Goal: Information Seeking & Learning: Check status

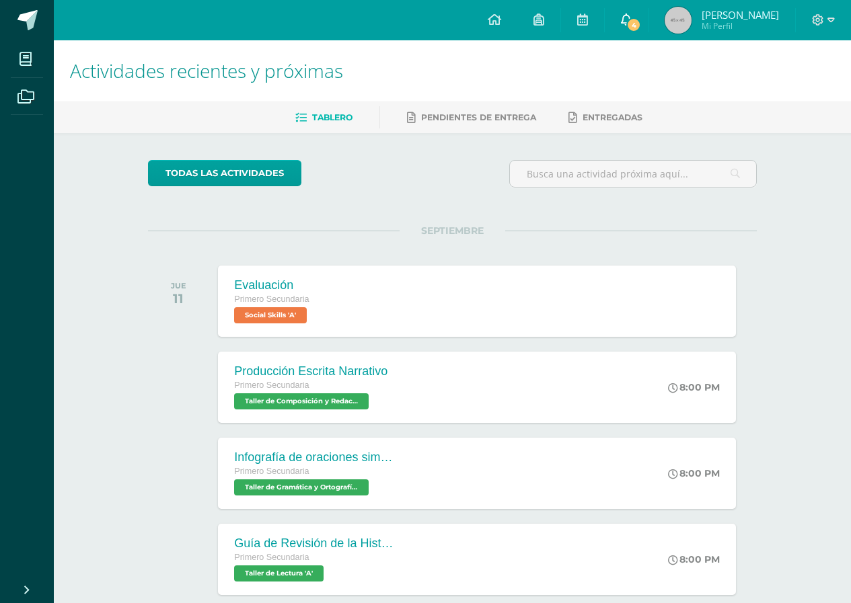
click at [609, 13] on link "4" at bounding box center [625, 20] width 43 height 40
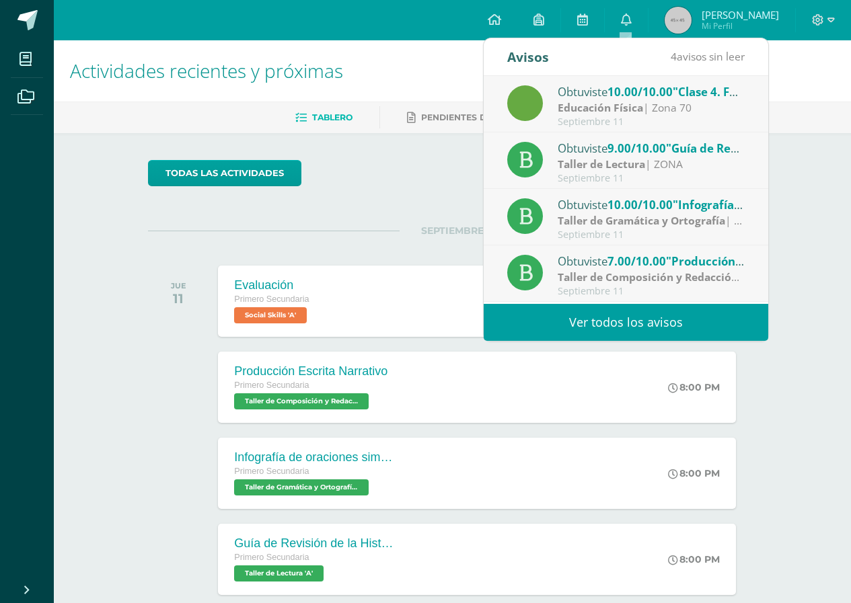
click at [629, 311] on link "Ver todos los avisos" at bounding box center [625, 322] width 284 height 37
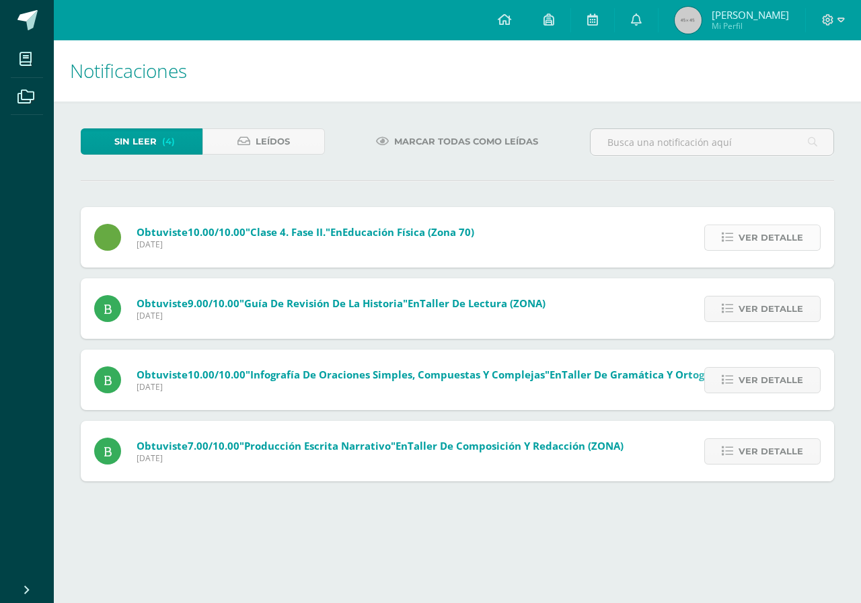
click at [736, 242] on link "Ver detalle" at bounding box center [762, 238] width 116 height 26
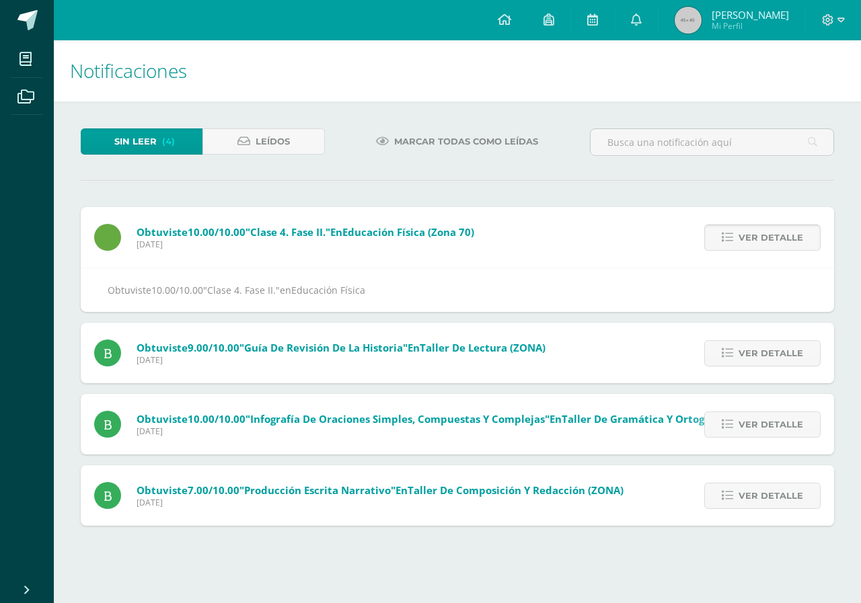
click at [736, 242] on link "Ver detalle" at bounding box center [762, 238] width 116 height 26
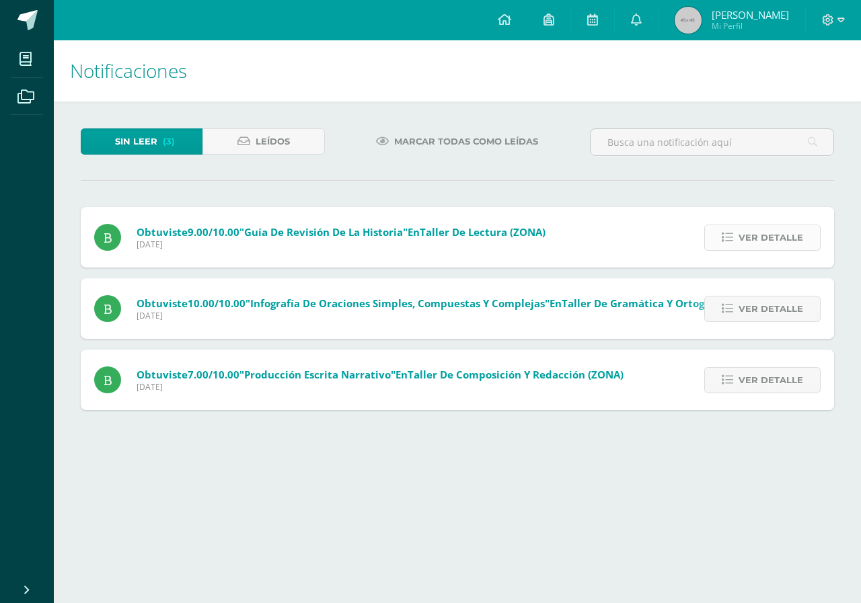
click at [752, 231] on span "Ver detalle" at bounding box center [770, 237] width 65 height 25
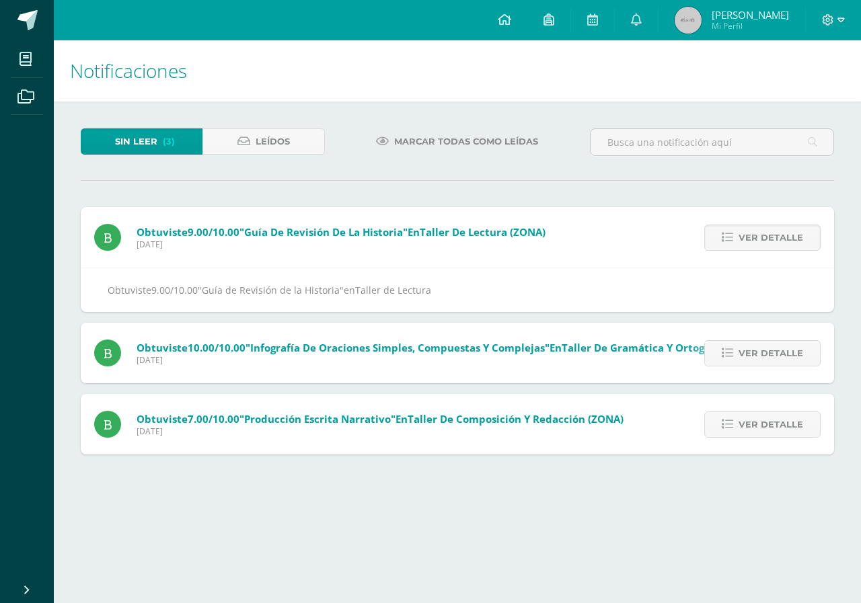
click at [777, 383] on div "Obtuviste 10.00/10.00 "Infografía de oraciones simples, compuestas y complejas"…" at bounding box center [430, 353] width 699 height 61
click at [777, 417] on span "Ver detalle" at bounding box center [770, 424] width 65 height 25
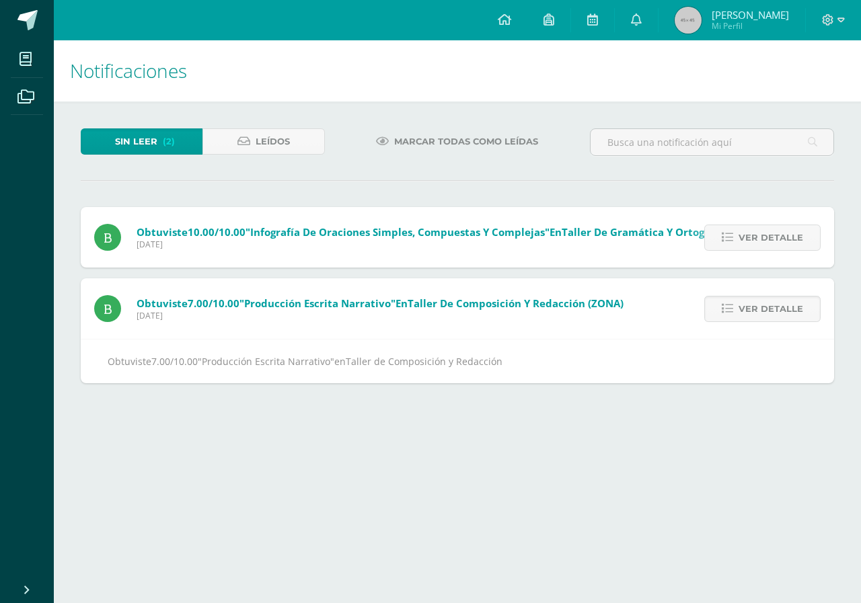
click at [752, 289] on div "Ver detalle" at bounding box center [759, 308] width 150 height 61
click at [762, 310] on span "Ver detalle" at bounding box center [770, 309] width 65 height 25
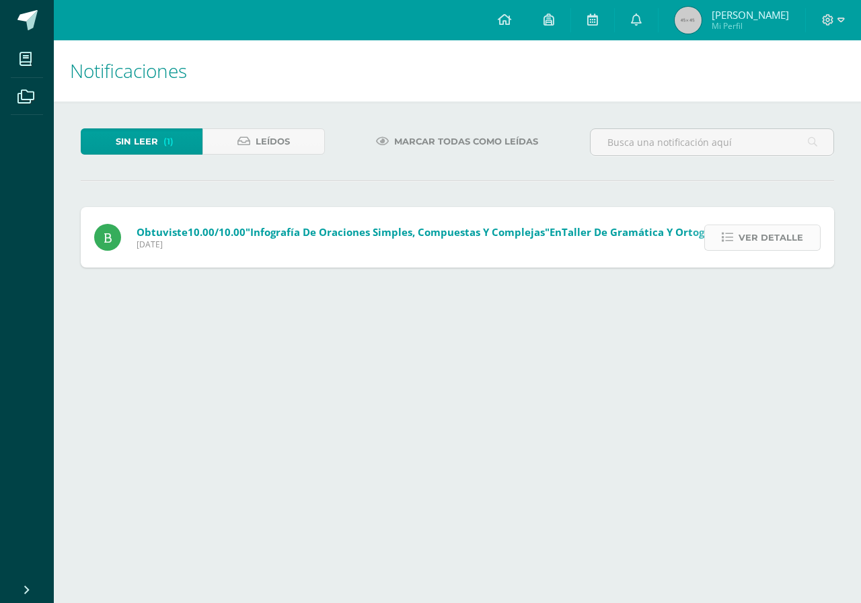
click at [757, 225] on span "Ver detalle" at bounding box center [770, 237] width 65 height 25
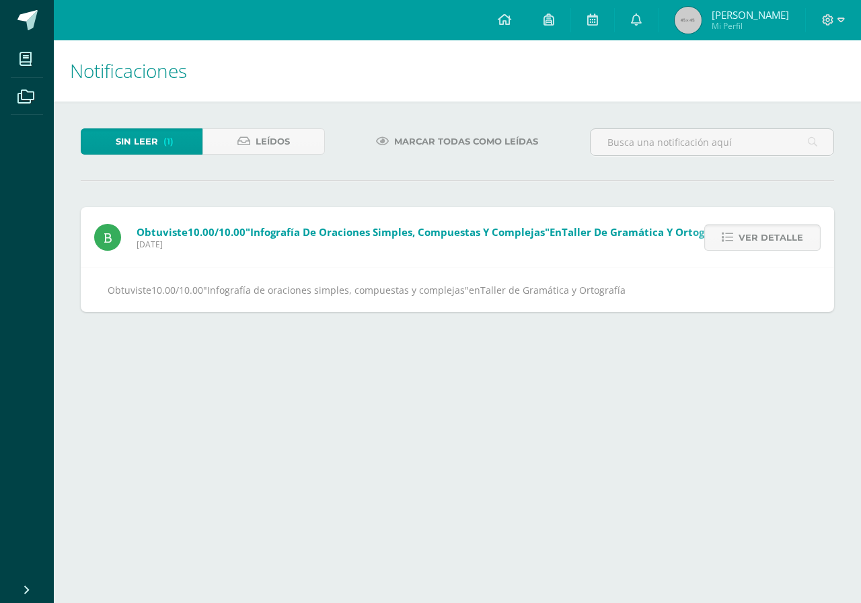
click at [757, 225] on span "Ver detalle" at bounding box center [770, 237] width 65 height 25
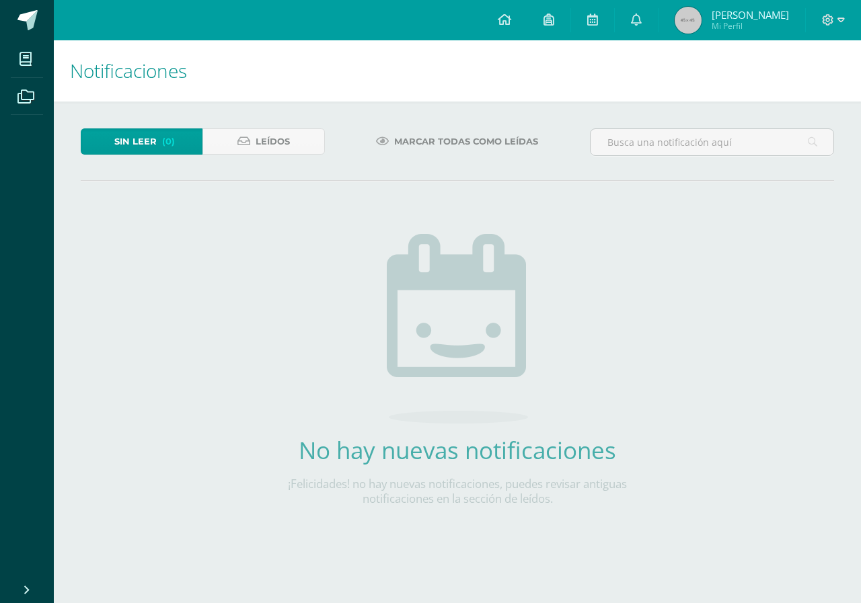
click at [750, 24] on span "Mi Perfil" at bounding box center [749, 25] width 77 height 11
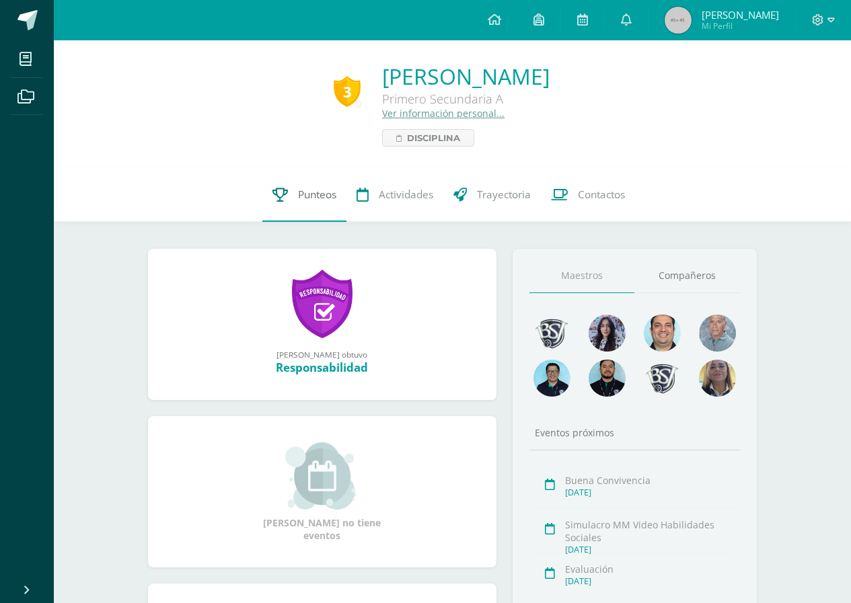
click at [327, 199] on span "Punteos" at bounding box center [317, 195] width 38 height 14
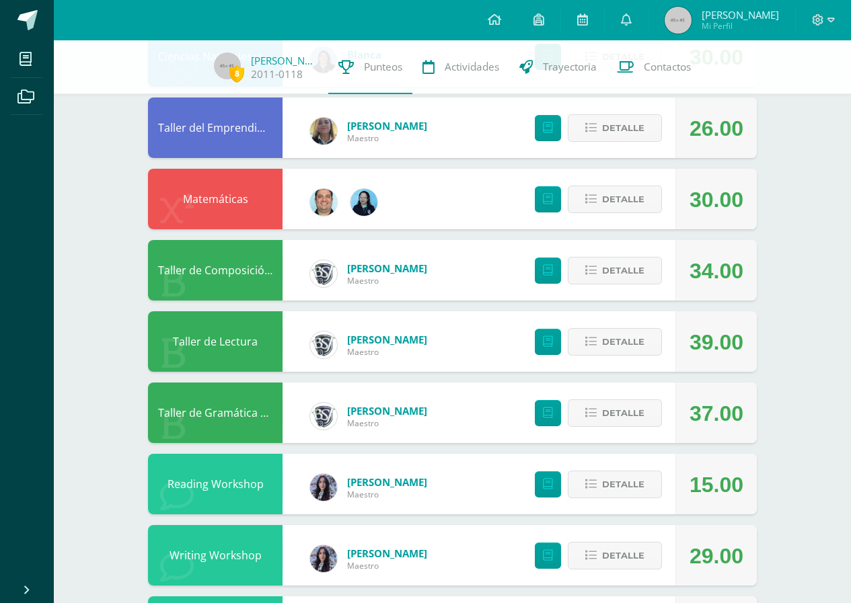
scroll to position [202, 0]
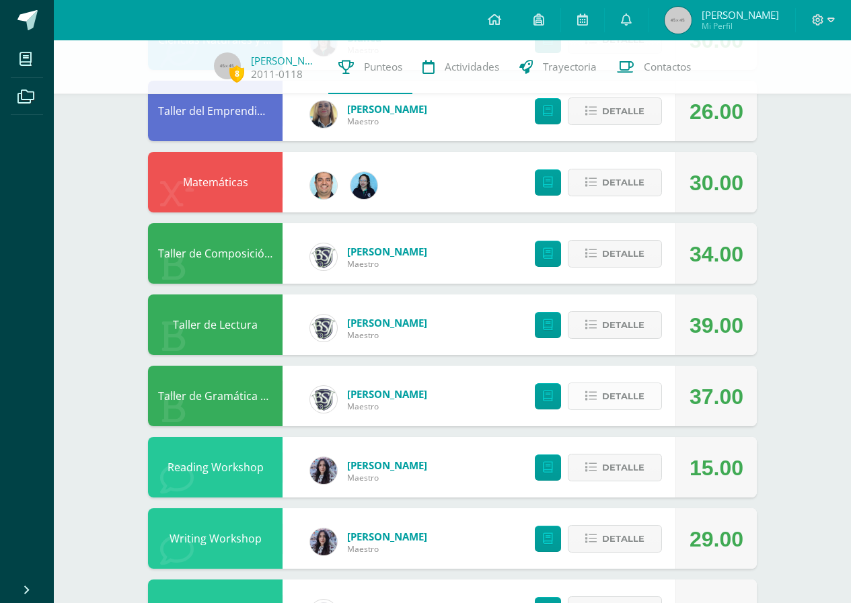
click at [619, 403] on span "Detalle" at bounding box center [623, 396] width 42 height 25
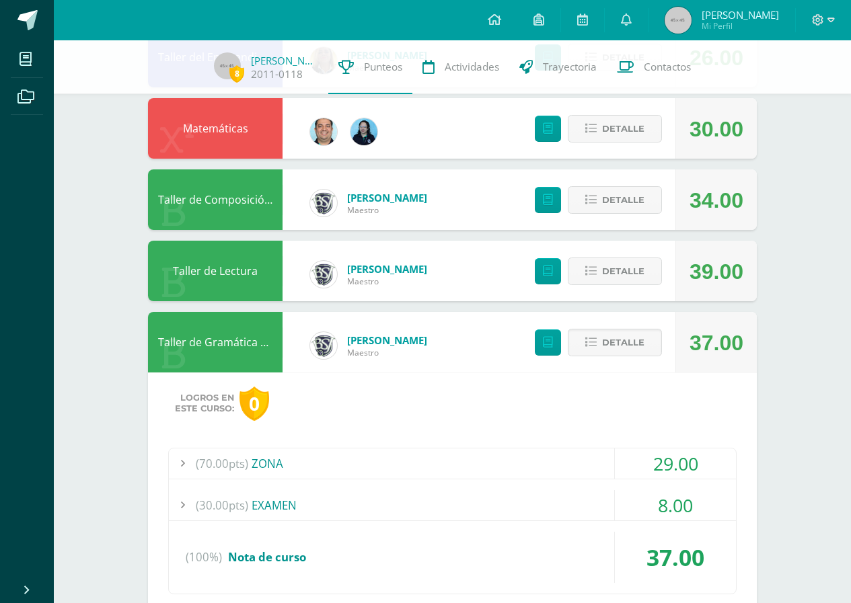
scroll to position [336, 0]
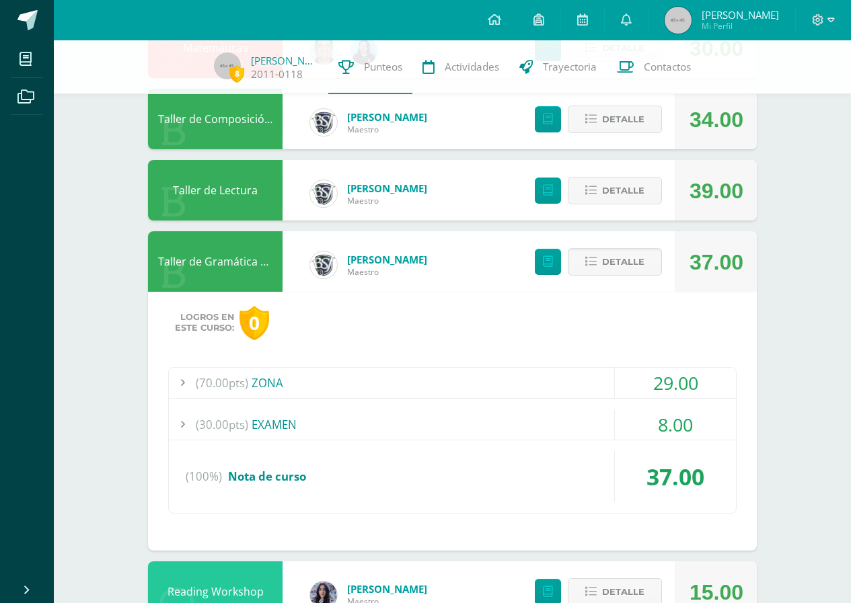
click at [339, 380] on div "(70.00pts) ZONA" at bounding box center [452, 383] width 567 height 30
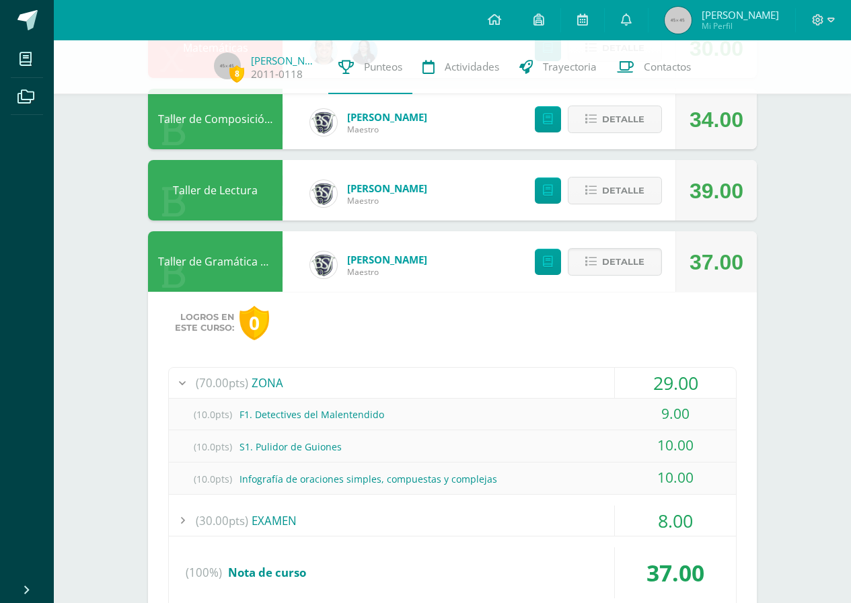
click at [339, 380] on div "(70.00pts) ZONA" at bounding box center [452, 383] width 567 height 30
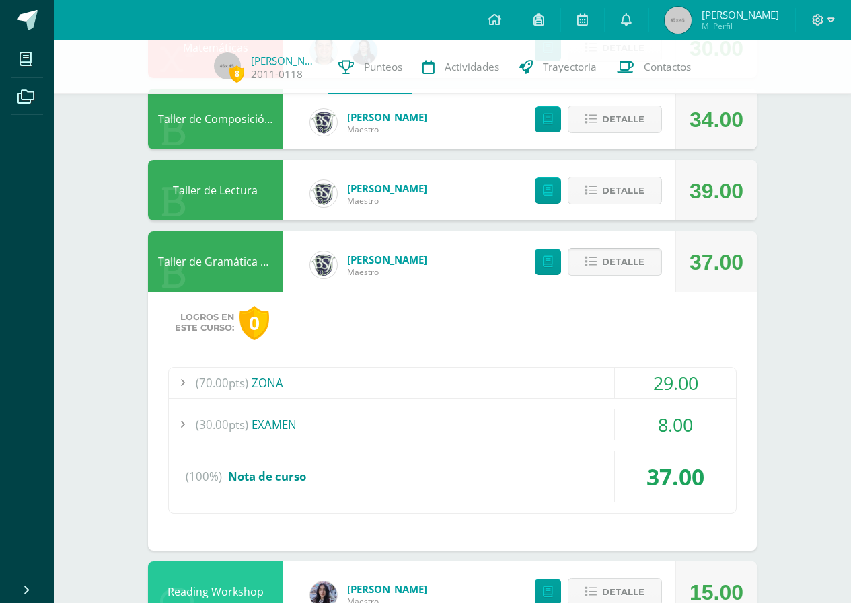
click at [611, 260] on span "Detalle" at bounding box center [623, 261] width 42 height 25
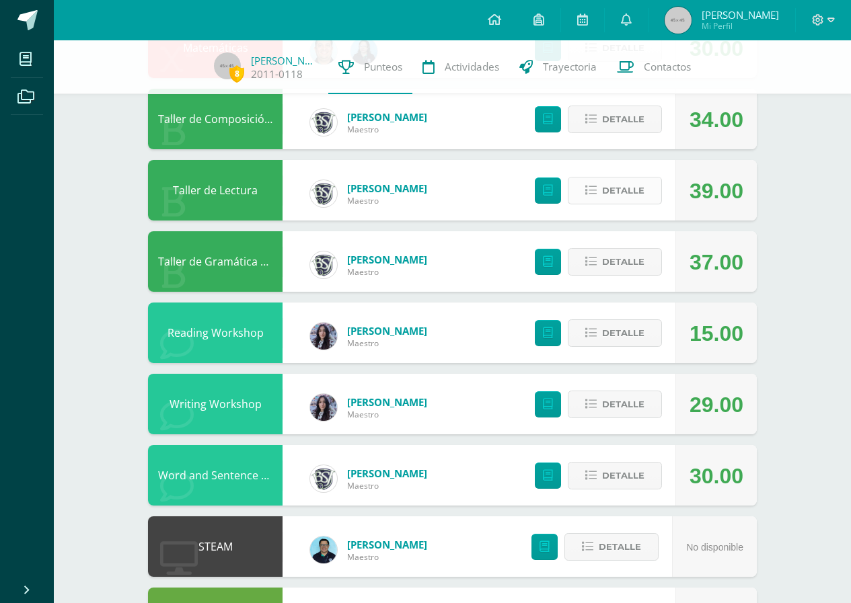
click at [619, 196] on span "Detalle" at bounding box center [623, 190] width 42 height 25
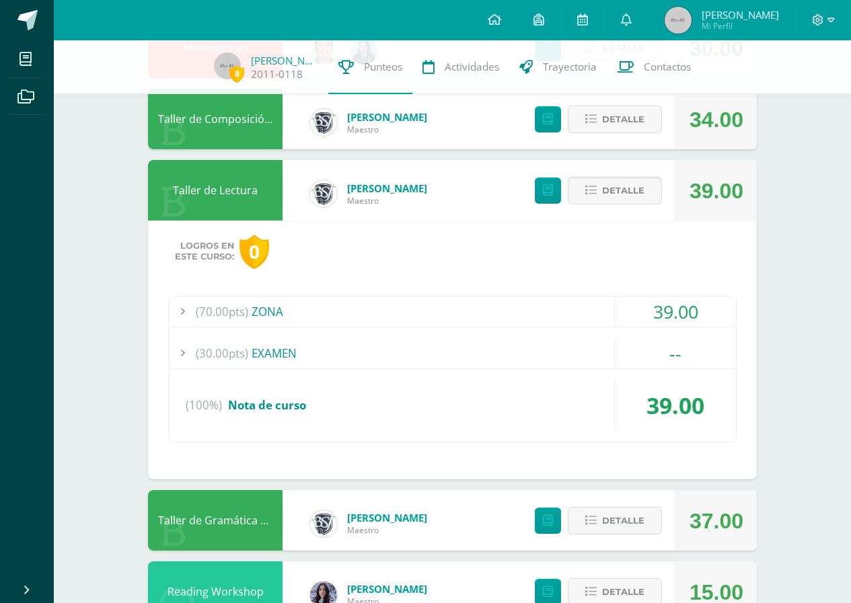
click at [485, 293] on div "Logros en este curso: 0 (70.00pts) ZONA 39.00 (10.0pts) F1. ¿Qué nos cuenta la …" at bounding box center [452, 350] width 608 height 259
click at [488, 300] on div "(70.00pts) ZONA" at bounding box center [452, 312] width 567 height 30
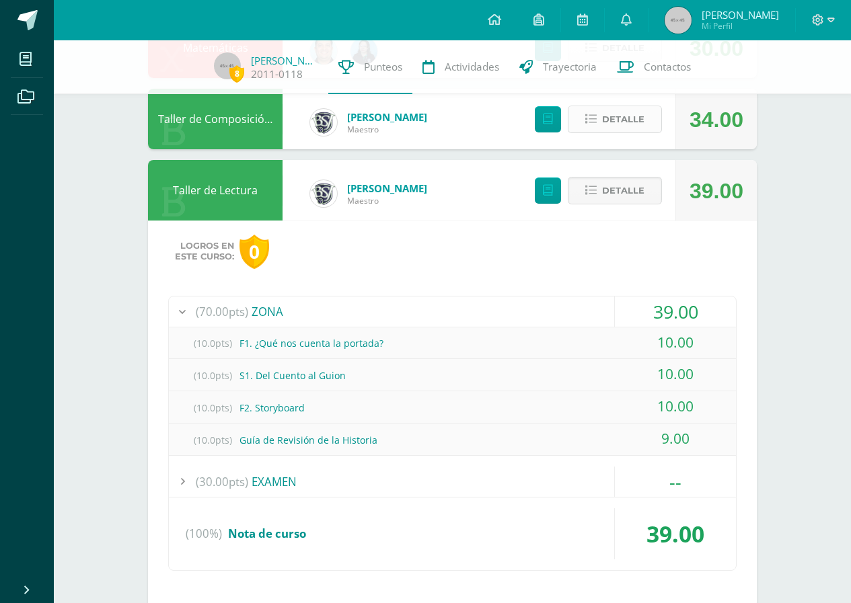
click at [617, 121] on span "Detalle" at bounding box center [623, 119] width 42 height 25
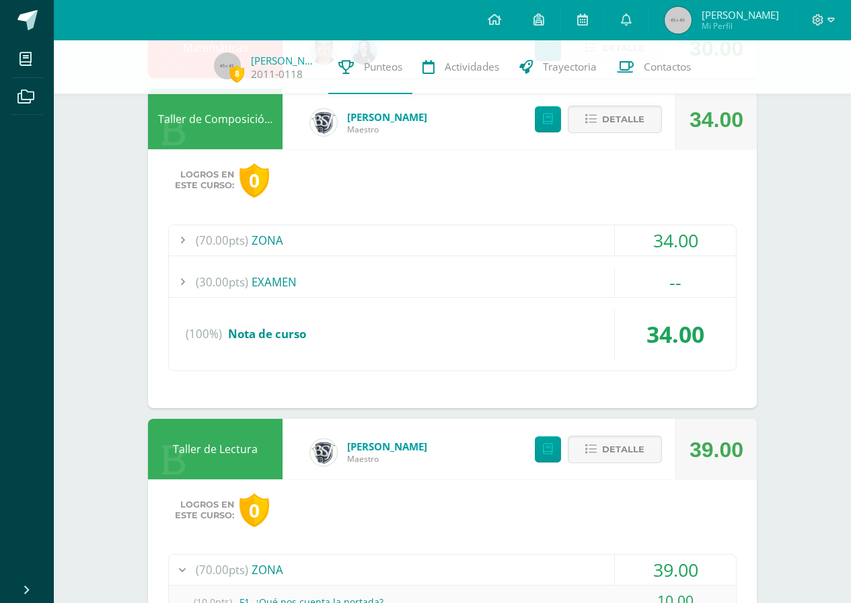
click at [294, 241] on div "(70.00pts) ZONA" at bounding box center [452, 240] width 567 height 30
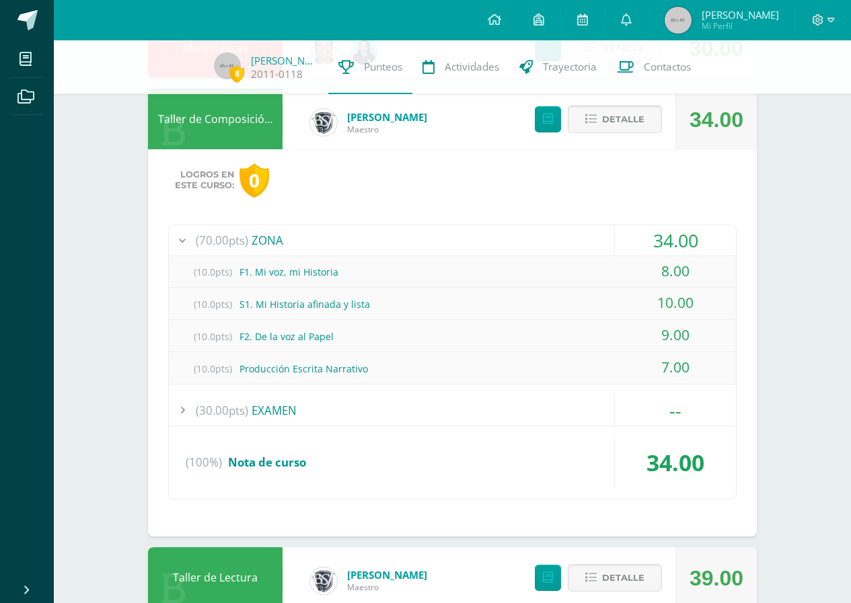
click at [588, 112] on button "Detalle" at bounding box center [614, 120] width 94 height 28
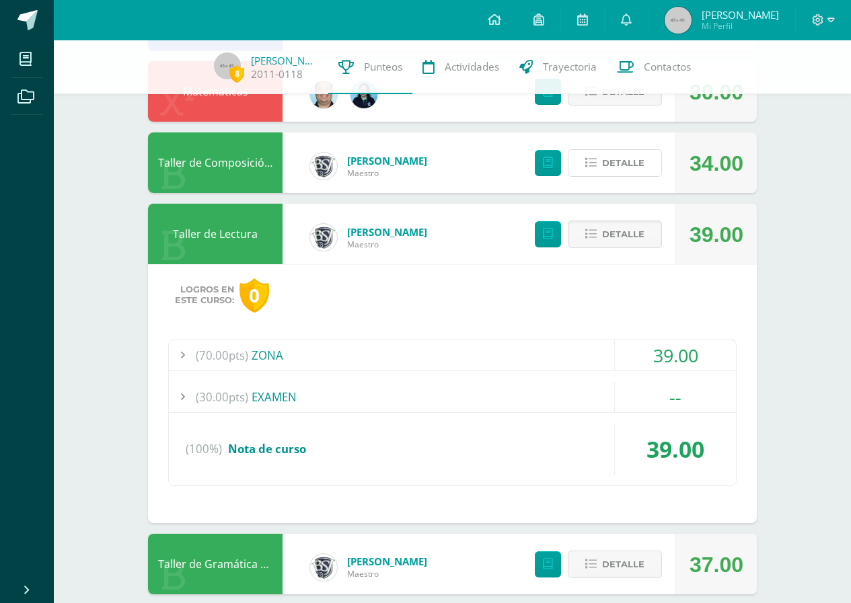
scroll to position [269, 0]
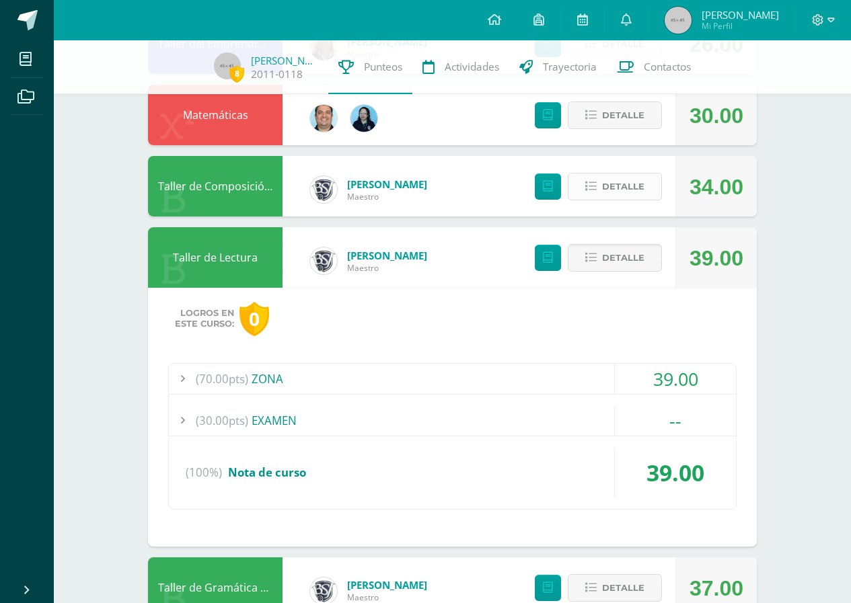
click at [626, 175] on span "Detalle" at bounding box center [623, 186] width 42 height 25
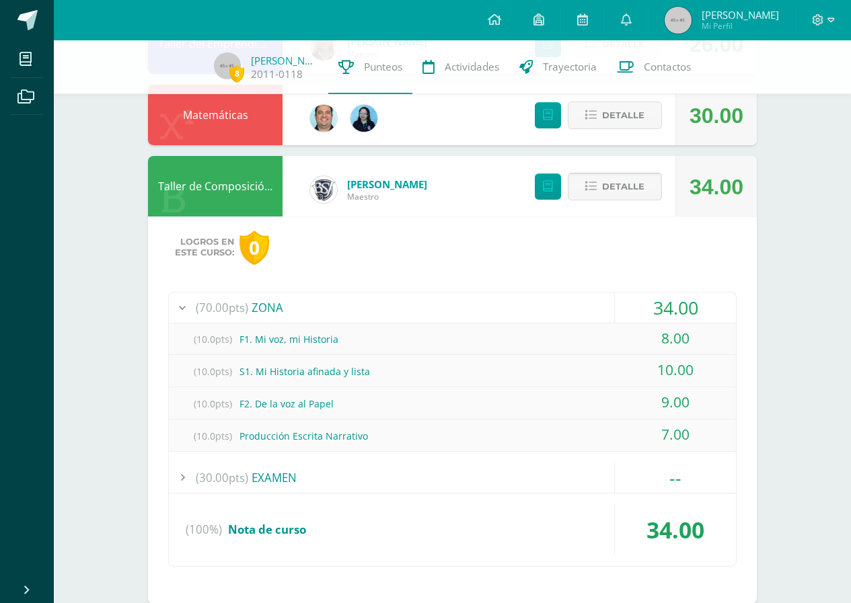
click at [622, 188] on span "Detalle" at bounding box center [623, 186] width 42 height 25
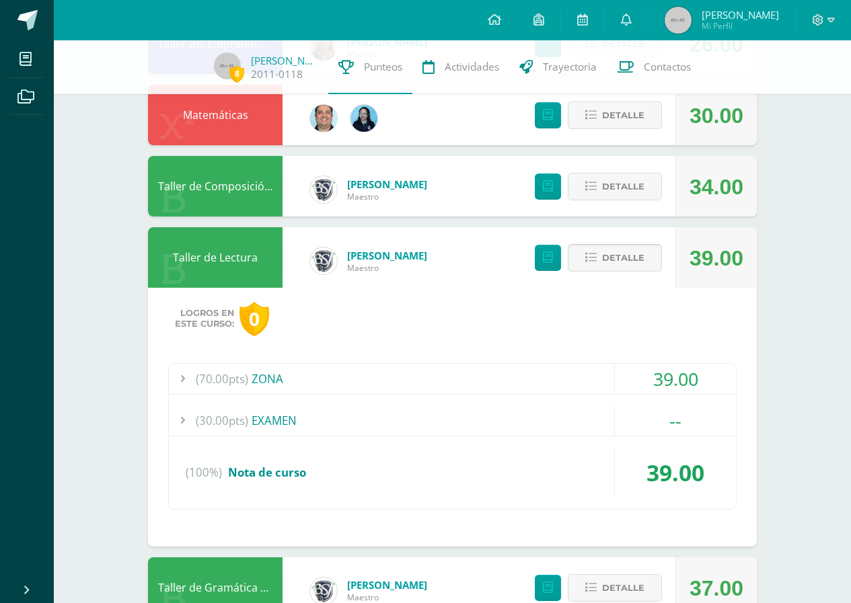
click at [632, 248] on span "Detalle" at bounding box center [623, 257] width 42 height 25
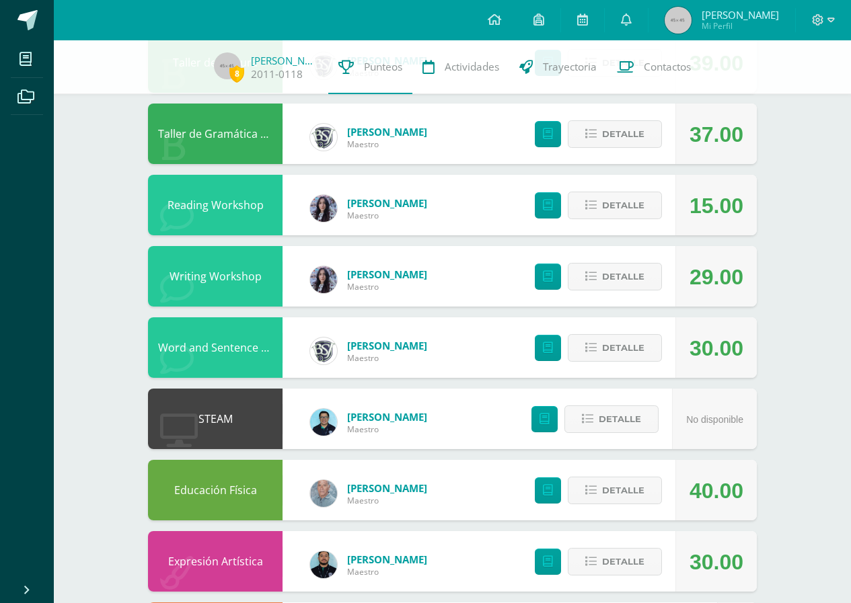
scroll to position [622, 0]
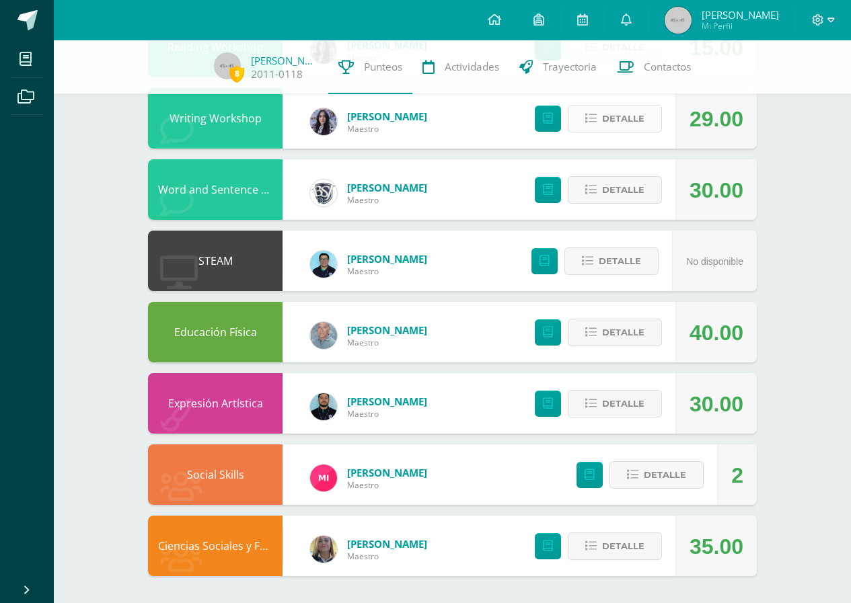
click at [622, 120] on span "Detalle" at bounding box center [623, 118] width 42 height 25
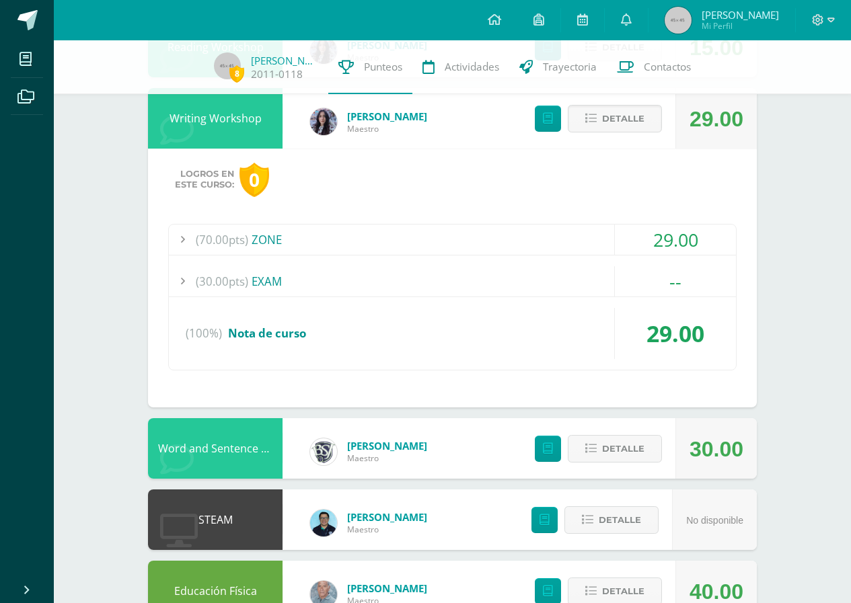
click at [358, 241] on div "(70.00pts) ZONE" at bounding box center [452, 240] width 567 height 30
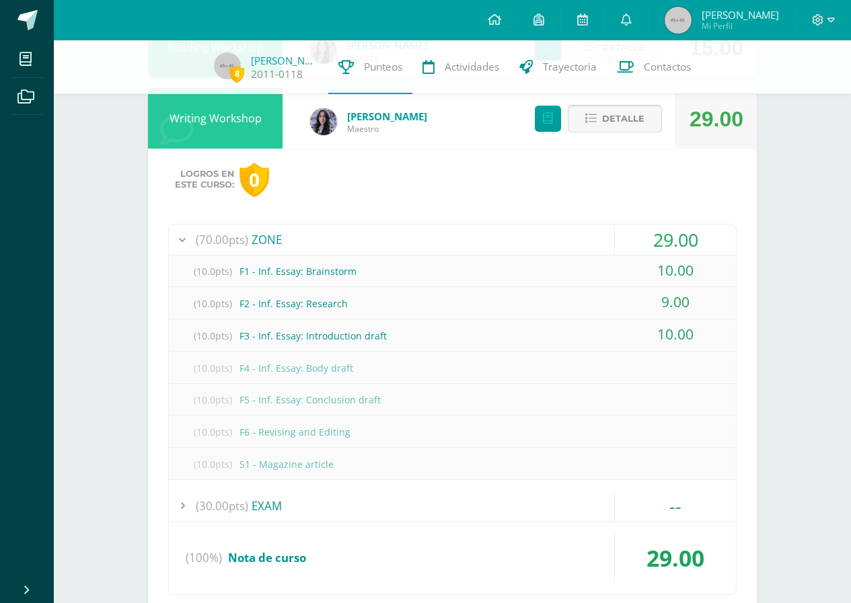
click at [623, 110] on span "Detalle" at bounding box center [623, 118] width 42 height 25
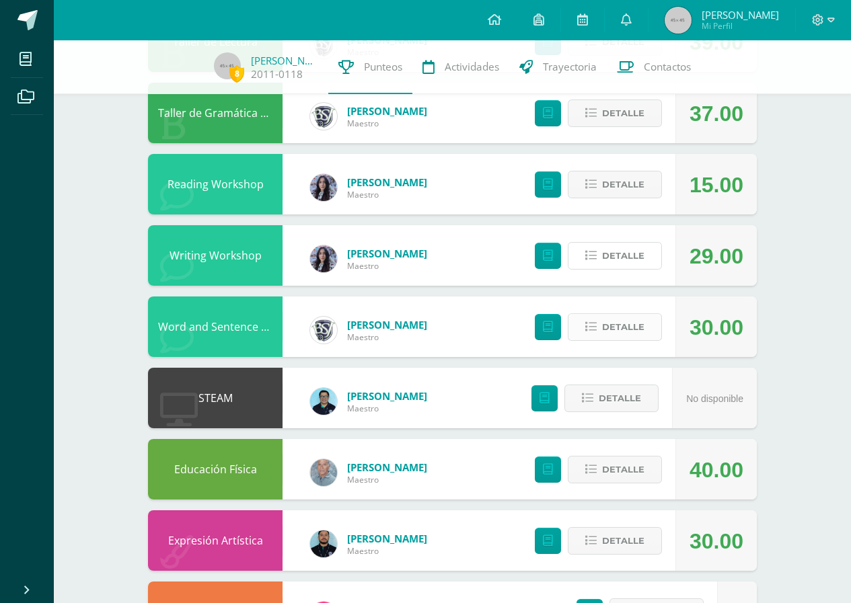
scroll to position [420, 0]
